Goal: Task Accomplishment & Management: Complete application form

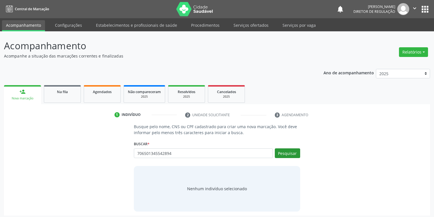
type input "706501345542894"
click at [288, 152] on button "Pesquisar" at bounding box center [287, 153] width 25 height 10
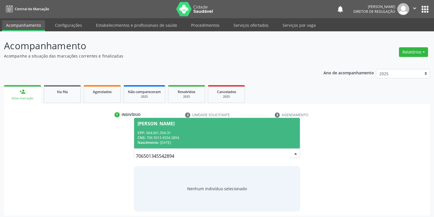
click at [188, 136] on div "CNS: 706 5013 4554 2894" at bounding box center [217, 137] width 159 height 5
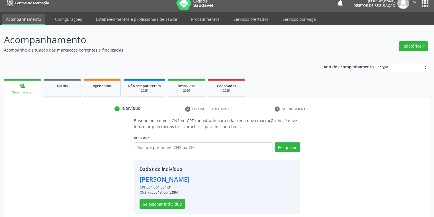
scroll to position [11, 0]
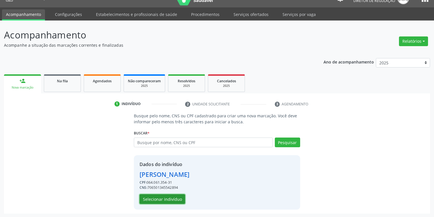
click at [160, 198] on button "Selecionar indivíduo" at bounding box center [163, 199] width 46 height 10
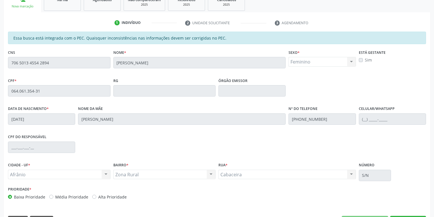
scroll to position [108, 0]
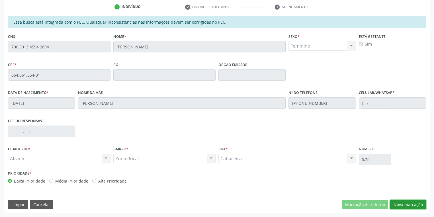
click at [405, 203] on button "Nova marcação" at bounding box center [408, 205] width 36 height 10
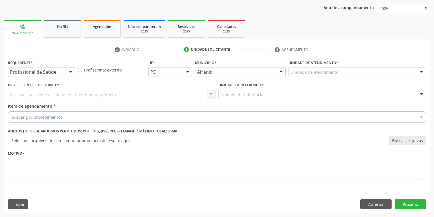
scroll to position [65, 0]
click at [294, 67] on label "Unidade de atendimento *" at bounding box center [314, 63] width 50 height 9
click at [301, 68] on div "Unidade de atendimento" at bounding box center [358, 73] width 138 height 10
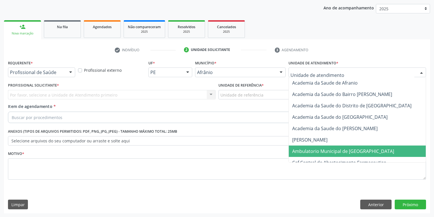
drag, startPoint x: 309, startPoint y: 150, endPoint x: 286, endPoint y: 136, distance: 27.5
click at [309, 149] on span "Ambulatorio Municipal de [GEOGRAPHIC_DATA]" at bounding box center [343, 151] width 102 height 6
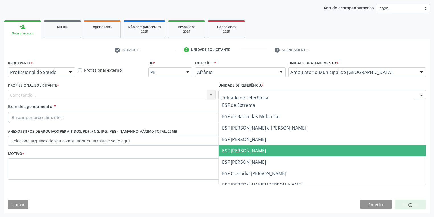
click at [243, 156] on span "ESF [PERSON_NAME]" at bounding box center [322, 150] width 207 height 11
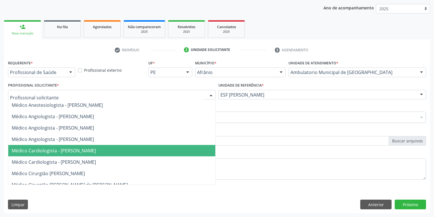
click at [49, 148] on span "Médico Cardiologista - [PERSON_NAME]" at bounding box center [54, 151] width 84 height 6
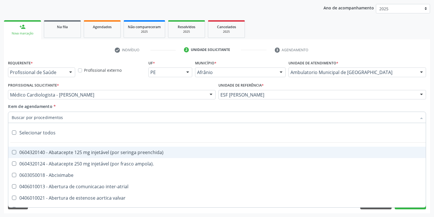
paste input "motora"
type input "motora"
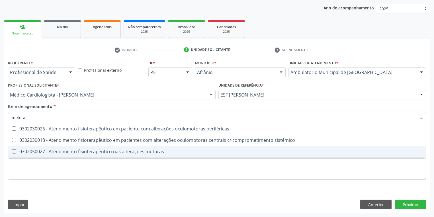
click at [63, 153] on div "0302050027 - Atendimento fisioterapêutico nas alterações motoras" at bounding box center [217, 151] width 411 height 5
checkbox motoras "true"
click at [55, 164] on div "Requerente * Profissional de Saúde Profissional de Saúde Paciente Nenhum result…" at bounding box center [217, 123] width 418 height 129
checkbox sistêmico "true"
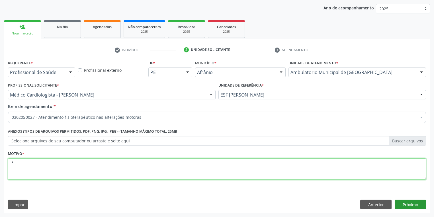
type textarea "*"
click at [397, 202] on button "Próximo" at bounding box center [410, 205] width 31 height 10
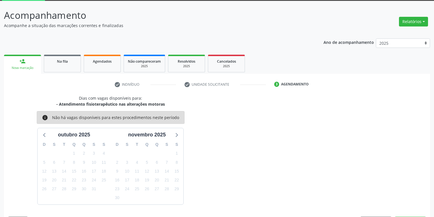
scroll to position [47, 0]
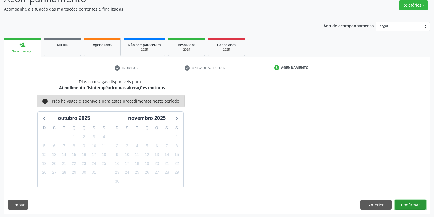
click at [410, 207] on button "Confirmar" at bounding box center [410, 205] width 31 height 10
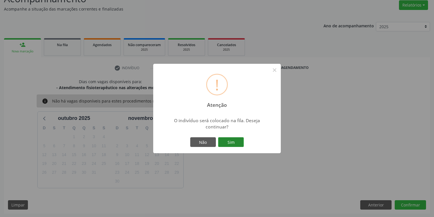
click at [241, 142] on button "Sim" at bounding box center [231, 142] width 26 height 10
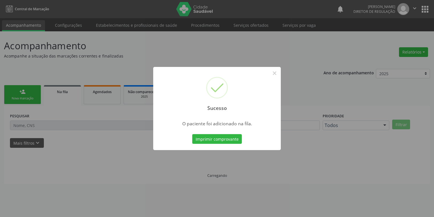
scroll to position [0, 0]
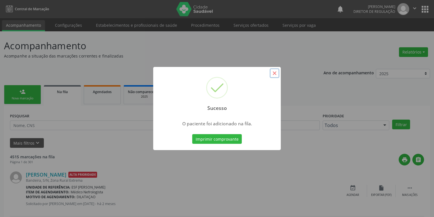
click at [274, 73] on button "×" at bounding box center [275, 73] width 10 height 10
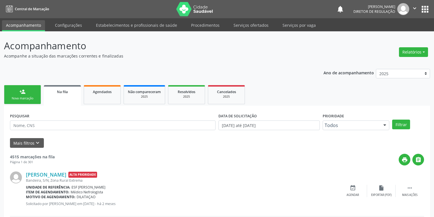
click at [27, 96] on div "Nova marcação" at bounding box center [22, 98] width 28 height 4
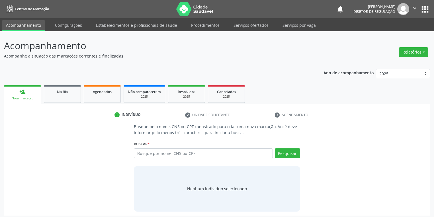
drag, startPoint x: 27, startPoint y: 96, endPoint x: 223, endPoint y: 150, distance: 202.5
click at [27, 96] on div "Nova marcação" at bounding box center [22, 98] width 29 height 4
click at [146, 150] on input "text" at bounding box center [203, 153] width 139 height 10
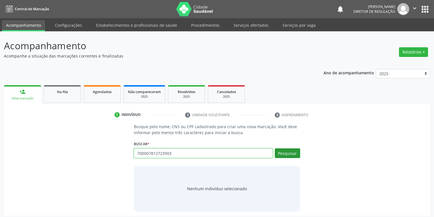
type input "700007812723903"
click at [283, 155] on button "Pesquisar" at bounding box center [287, 153] width 25 height 10
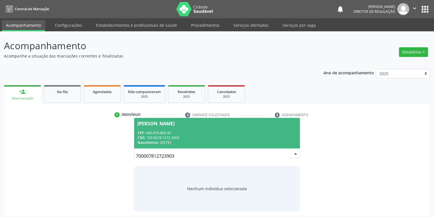
click at [174, 128] on span "[PERSON_NAME] CPF: 040.670.464-30 CNS: 700 0078 1272 3903 Nascimento: [DATE]" at bounding box center [217, 133] width 166 height 30
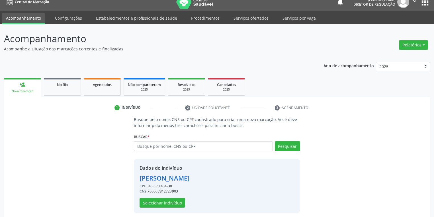
scroll to position [11, 0]
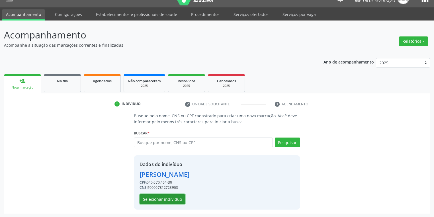
click at [174, 198] on button "Selecionar indivíduo" at bounding box center [163, 199] width 46 height 10
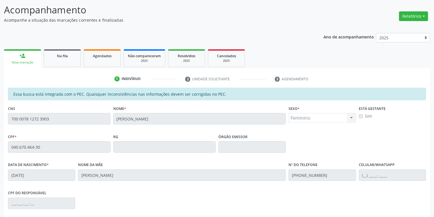
scroll to position [108, 0]
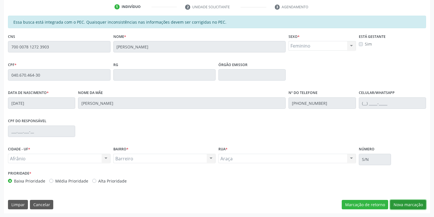
click at [408, 203] on button "Nova marcação" at bounding box center [408, 205] width 36 height 10
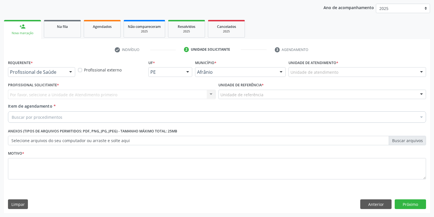
scroll to position [65, 0]
drag, startPoint x: 295, startPoint y: 74, endPoint x: 294, endPoint y: 81, distance: 7.4
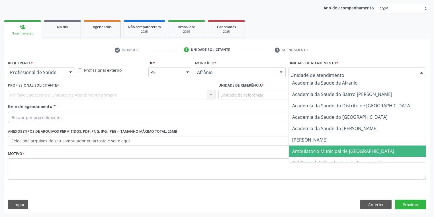
click at [307, 156] on span "Ambulatorio Municipal de [GEOGRAPHIC_DATA]" at bounding box center [358, 151] width 139 height 11
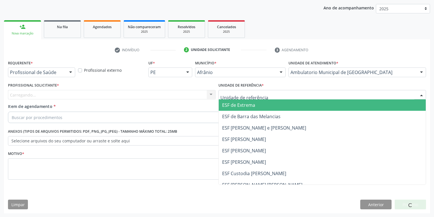
drag, startPoint x: 221, startPoint y: 91, endPoint x: 231, endPoint y: 120, distance: 30.9
click at [221, 93] on div at bounding box center [323, 95] width 208 height 10
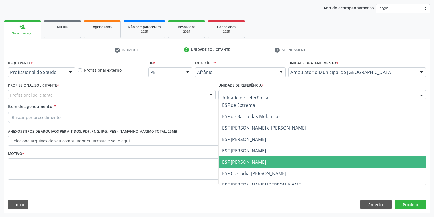
click at [245, 163] on span "ESF [PERSON_NAME]" at bounding box center [244, 162] width 44 height 6
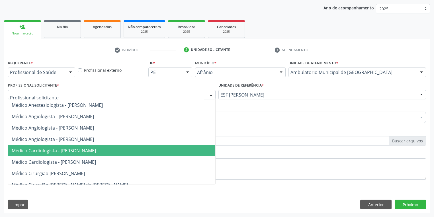
click at [64, 152] on span "Médico Cardiologista - [PERSON_NAME]" at bounding box center [54, 151] width 84 height 6
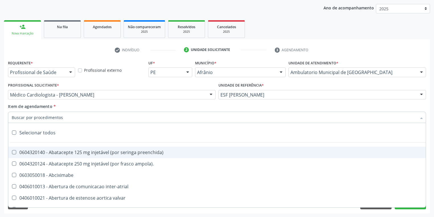
paste input "motora"
type input "motora"
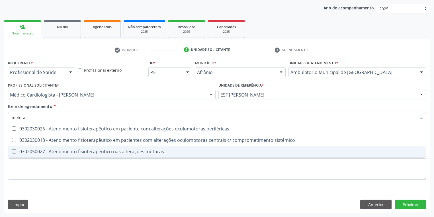
drag, startPoint x: 65, startPoint y: 152, endPoint x: 67, endPoint y: 157, distance: 5.4
click at [66, 153] on div "0302050027 - Atendimento fisioterapêutico nas alterações motoras" at bounding box center [217, 151] width 411 height 5
checkbox motoras "true"
click at [50, 172] on div "Requerente * Profissional de Saúde Profissional de Saúde Paciente Nenhum result…" at bounding box center [217, 123] width 418 height 129
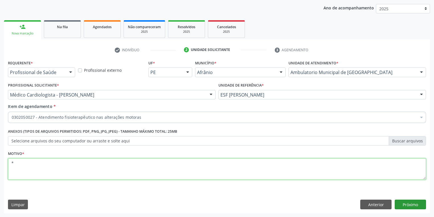
type textarea "*"
click at [405, 204] on button "Próximo" at bounding box center [410, 205] width 31 height 10
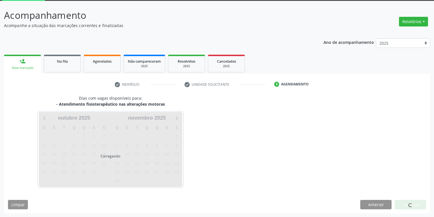
scroll to position [47, 0]
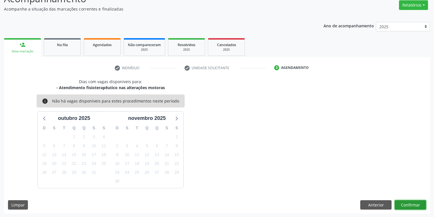
click at [410, 204] on button "Confirmar" at bounding box center [410, 205] width 31 height 10
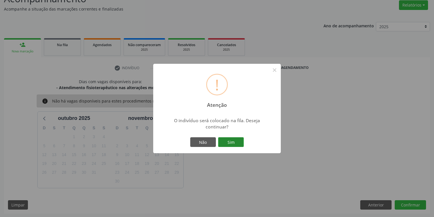
click at [232, 141] on button "Sim" at bounding box center [231, 142] width 26 height 10
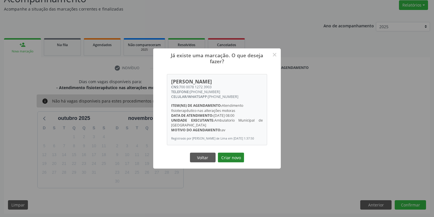
click at [235, 160] on button "Criar novo" at bounding box center [231, 158] width 26 height 10
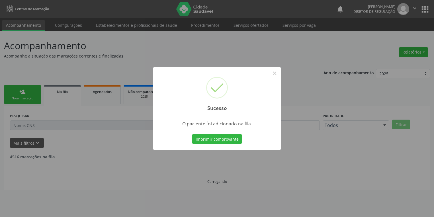
scroll to position [0, 0]
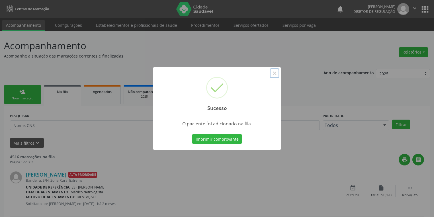
drag, startPoint x: 274, startPoint y: 76, endPoint x: 116, endPoint y: 60, distance: 158.4
click at [273, 76] on button "×" at bounding box center [275, 73] width 10 height 10
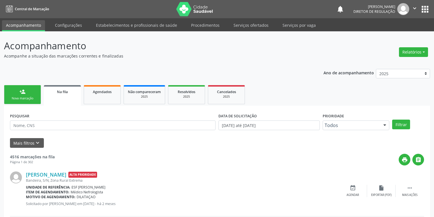
click at [25, 97] on div "Nova marcação" at bounding box center [22, 98] width 28 height 4
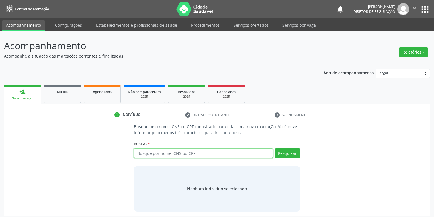
click at [158, 155] on input "text" at bounding box center [203, 153] width 139 height 10
type input "706407101023983"
click at [288, 154] on button "Pesquisar" at bounding box center [287, 153] width 25 height 10
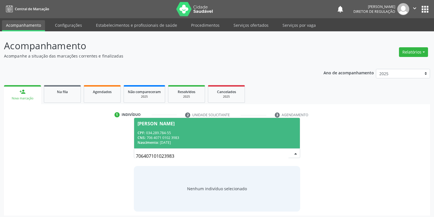
click at [163, 137] on div "CNS: 706 4071 0102 3983" at bounding box center [217, 137] width 159 height 5
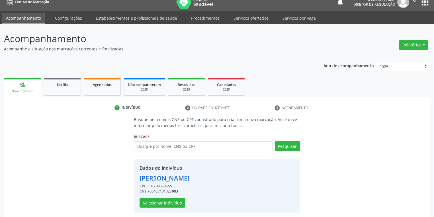
scroll to position [11, 0]
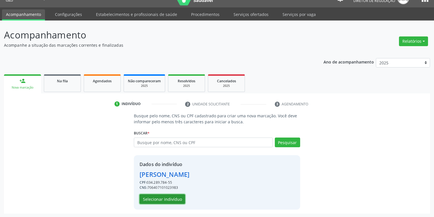
click at [164, 197] on button "Selecionar indivíduo" at bounding box center [163, 199] width 46 height 10
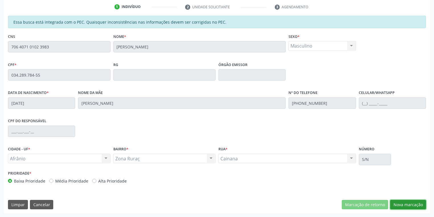
click at [402, 204] on button "Nova marcação" at bounding box center [408, 205] width 36 height 10
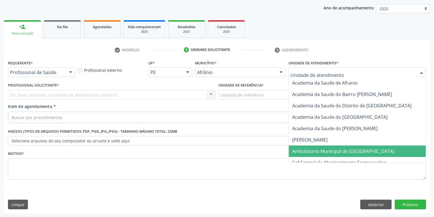
drag, startPoint x: 307, startPoint y: 152, endPoint x: 276, endPoint y: 133, distance: 36.2
click at [306, 153] on span "Ambulatorio Municipal de [GEOGRAPHIC_DATA]" at bounding box center [343, 151] width 102 height 6
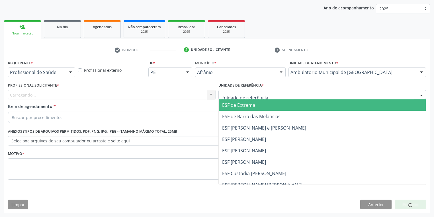
drag, startPoint x: 242, startPoint y: 99, endPoint x: 243, endPoint y: 116, distance: 17.4
click at [242, 100] on div "ESF de Extrema ESF de Barra das Melancias ESF [PERSON_NAME] e [PERSON_NAME] ESF…" at bounding box center [323, 95] width 208 height 10
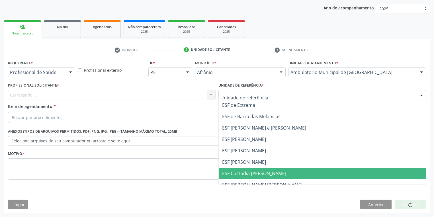
click at [246, 169] on span "ESF Custodia [PERSON_NAME]" at bounding box center [322, 173] width 207 height 11
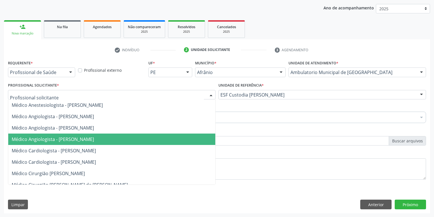
click at [47, 137] on span "Médico Angiologista - [PERSON_NAME]" at bounding box center [53, 139] width 82 height 6
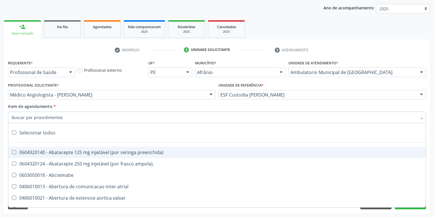
paste input "motora"
type input "motora"
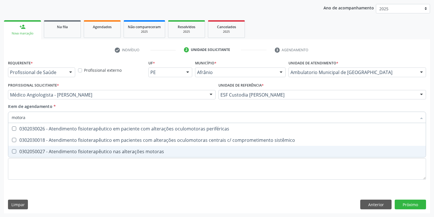
click at [50, 153] on div "0302050027 - Atendimento fisioterapêutico nas alterações motoras" at bounding box center [217, 151] width 411 height 5
checkbox motoras "true"
click at [34, 165] on div "Requerente * Profissional de Saúde Profissional de Saúde Paciente Nenhum result…" at bounding box center [217, 123] width 418 height 129
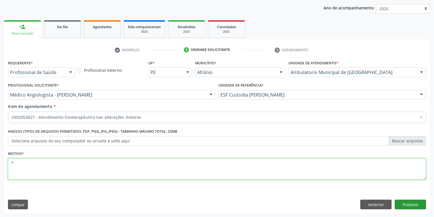
type textarea "*"
click at [405, 206] on button "Próximo" at bounding box center [410, 205] width 31 height 10
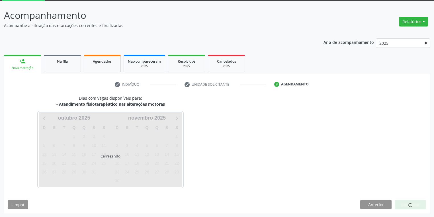
scroll to position [47, 0]
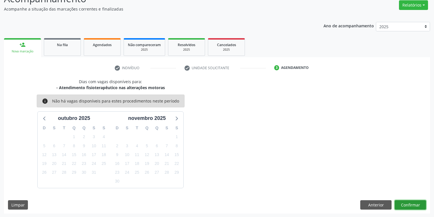
click at [403, 202] on button "Confirmar" at bounding box center [410, 205] width 31 height 10
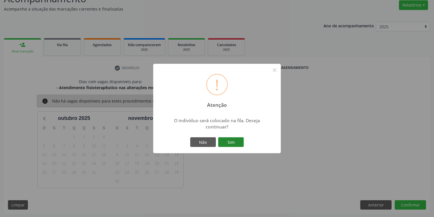
click at [238, 144] on button "Sim" at bounding box center [231, 142] width 26 height 10
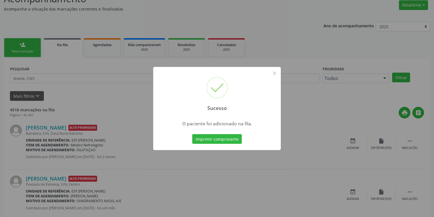
scroll to position [0, 0]
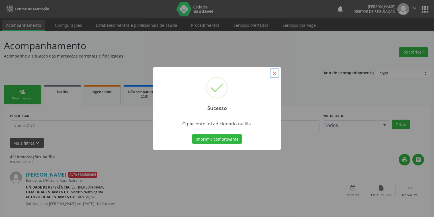
click at [277, 73] on button "×" at bounding box center [275, 73] width 10 height 10
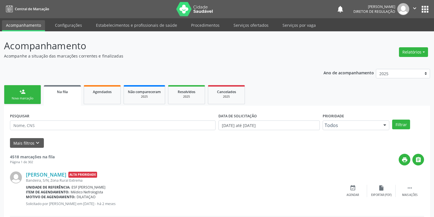
click at [23, 94] on div "person_add" at bounding box center [22, 92] width 6 height 6
drag, startPoint x: 23, startPoint y: 94, endPoint x: 17, endPoint y: 95, distance: 6.1
click at [21, 94] on div "person_add" at bounding box center [22, 92] width 6 height 6
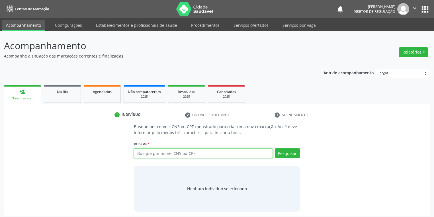
click at [163, 155] on input "text" at bounding box center [203, 153] width 139 height 10
type input "700601994818270"
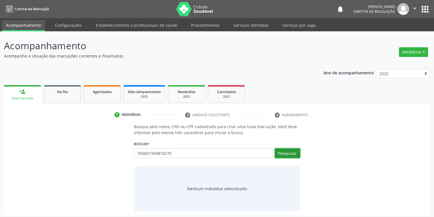
click at [290, 156] on button "Pesquisar" at bounding box center [287, 153] width 25 height 10
type input "700601994818270"
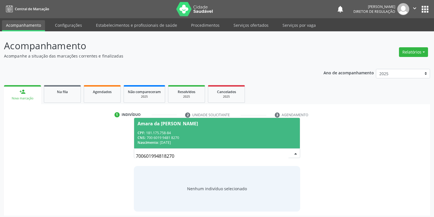
click at [192, 138] on div "CNS: 700 6019 9481 8270" at bounding box center [217, 137] width 159 height 5
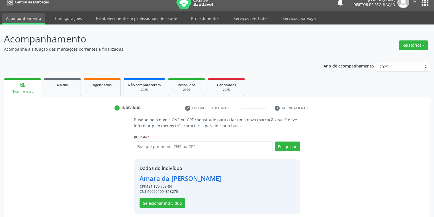
scroll to position [11, 0]
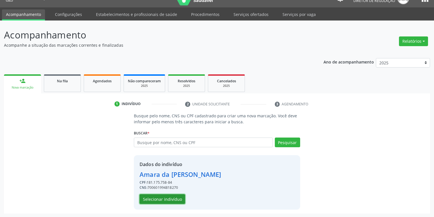
click at [164, 201] on button "Selecionar indivíduo" at bounding box center [163, 199] width 46 height 10
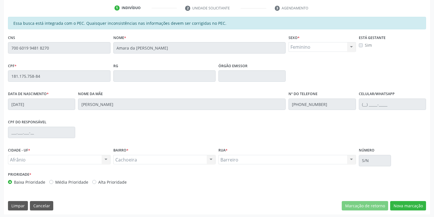
scroll to position [108, 0]
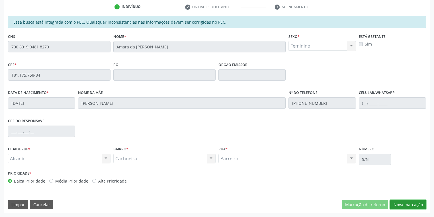
click at [410, 204] on button "Nova marcação" at bounding box center [408, 205] width 36 height 10
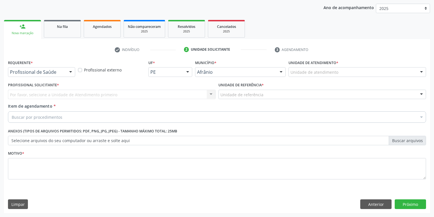
scroll to position [65, 0]
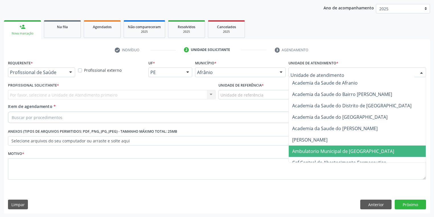
click at [318, 150] on span "Ambulatorio Municipal de [GEOGRAPHIC_DATA]" at bounding box center [343, 151] width 102 height 6
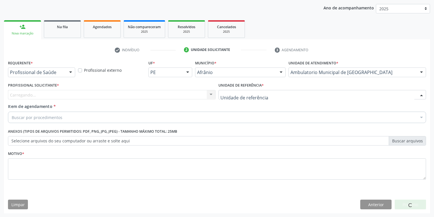
drag, startPoint x: 230, startPoint y: 97, endPoint x: 235, endPoint y: 127, distance: 30.3
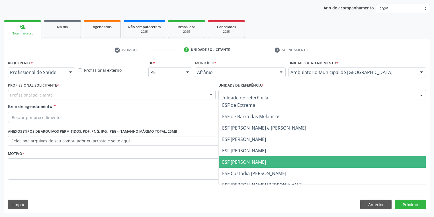
drag, startPoint x: 241, startPoint y: 161, endPoint x: 189, endPoint y: 150, distance: 52.9
click at [241, 161] on span "ESF [PERSON_NAME]" at bounding box center [244, 162] width 44 height 6
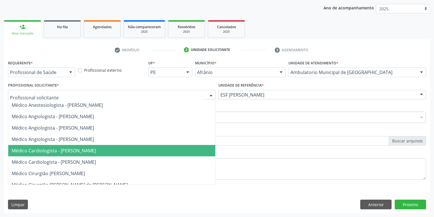
click at [52, 152] on span "Médico Cardiologista - [PERSON_NAME]" at bounding box center [54, 151] width 84 height 6
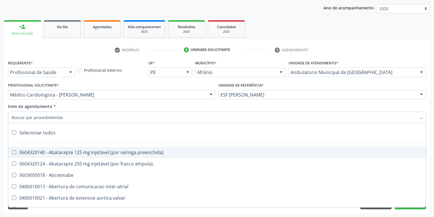
paste input "motora"
type input "motora"
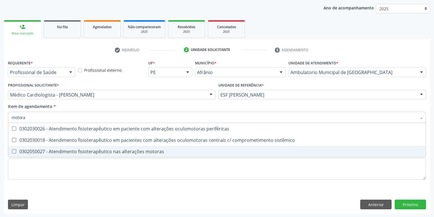
click at [57, 149] on div "0302050027 - Atendimento fisioterapêutico nas alterações motoras" at bounding box center [217, 151] width 411 height 5
checkbox motoras "true"
click at [42, 169] on div "Requerente * Profissional de Saúde Profissional de Saúde Paciente Nenhum result…" at bounding box center [217, 123] width 418 height 129
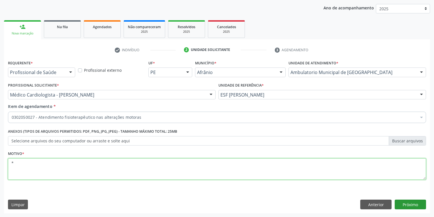
type textarea "*"
click at [415, 207] on button "Próximo" at bounding box center [410, 205] width 31 height 10
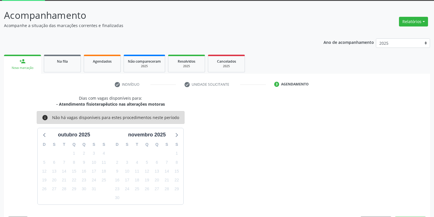
scroll to position [47, 0]
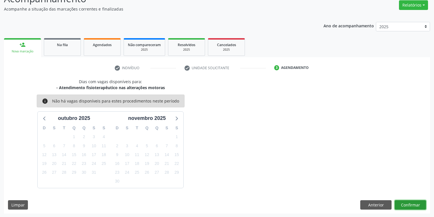
click at [407, 202] on button "Confirmar" at bounding box center [410, 205] width 31 height 10
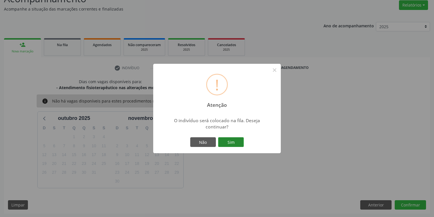
click at [230, 142] on button "Sim" at bounding box center [231, 142] width 26 height 10
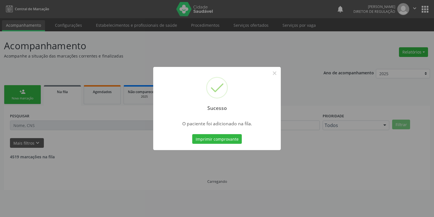
scroll to position [0, 0]
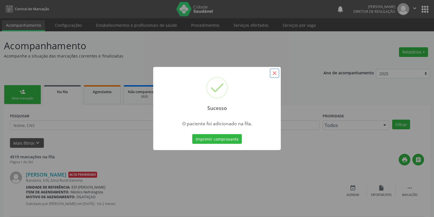
click at [276, 75] on button "×" at bounding box center [275, 73] width 10 height 10
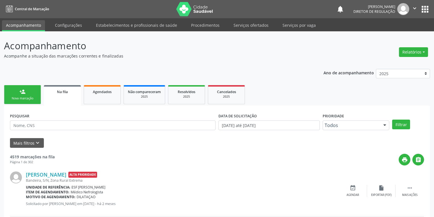
click at [68, 93] on span "Na fila" at bounding box center [62, 91] width 11 height 5
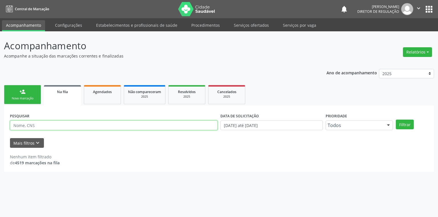
click at [28, 123] on input "text" at bounding box center [113, 126] width 207 height 10
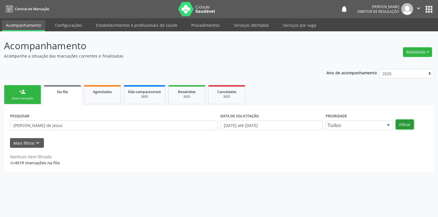
click at [409, 125] on button "Filtrar" at bounding box center [404, 125] width 18 height 10
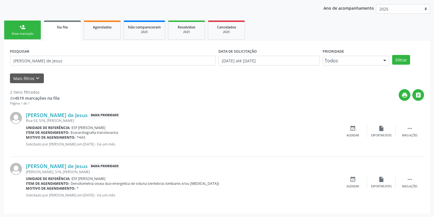
scroll to position [42, 0]
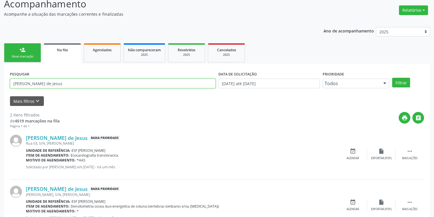
click at [64, 85] on input "[PERSON_NAME] de jesus" at bounding box center [113, 84] width 206 height 10
type input "m"
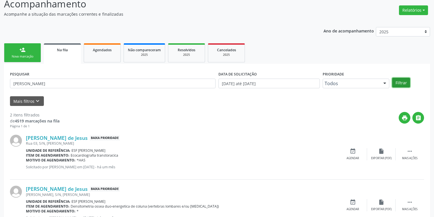
click at [401, 82] on button "Filtrar" at bounding box center [401, 83] width 18 height 10
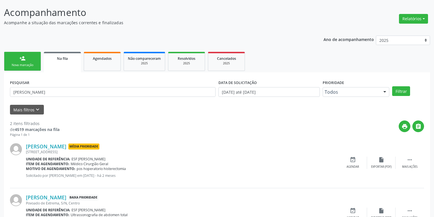
scroll to position [65, 0]
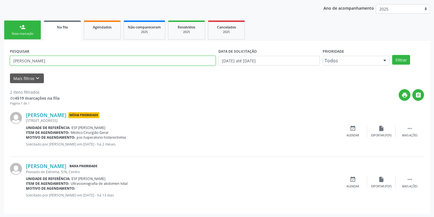
click at [53, 61] on input "[PERSON_NAME]" at bounding box center [113, 61] width 206 height 10
type input "a"
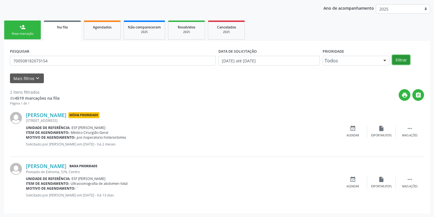
click at [398, 56] on button "Filtrar" at bounding box center [401, 60] width 18 height 10
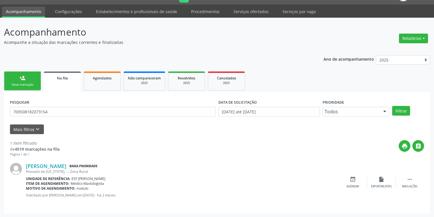
scroll to position [14, 0]
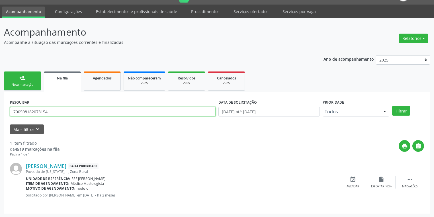
click at [59, 113] on input "700508182073154" at bounding box center [113, 112] width 206 height 10
type input "7"
type input "[PERSON_NAME]"
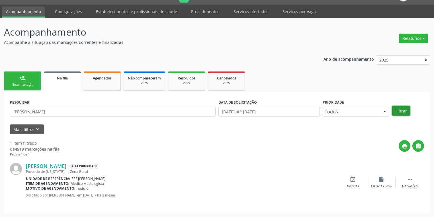
click at [401, 110] on button "Filtrar" at bounding box center [401, 111] width 18 height 10
